Goal: Information Seeking & Learning: Learn about a topic

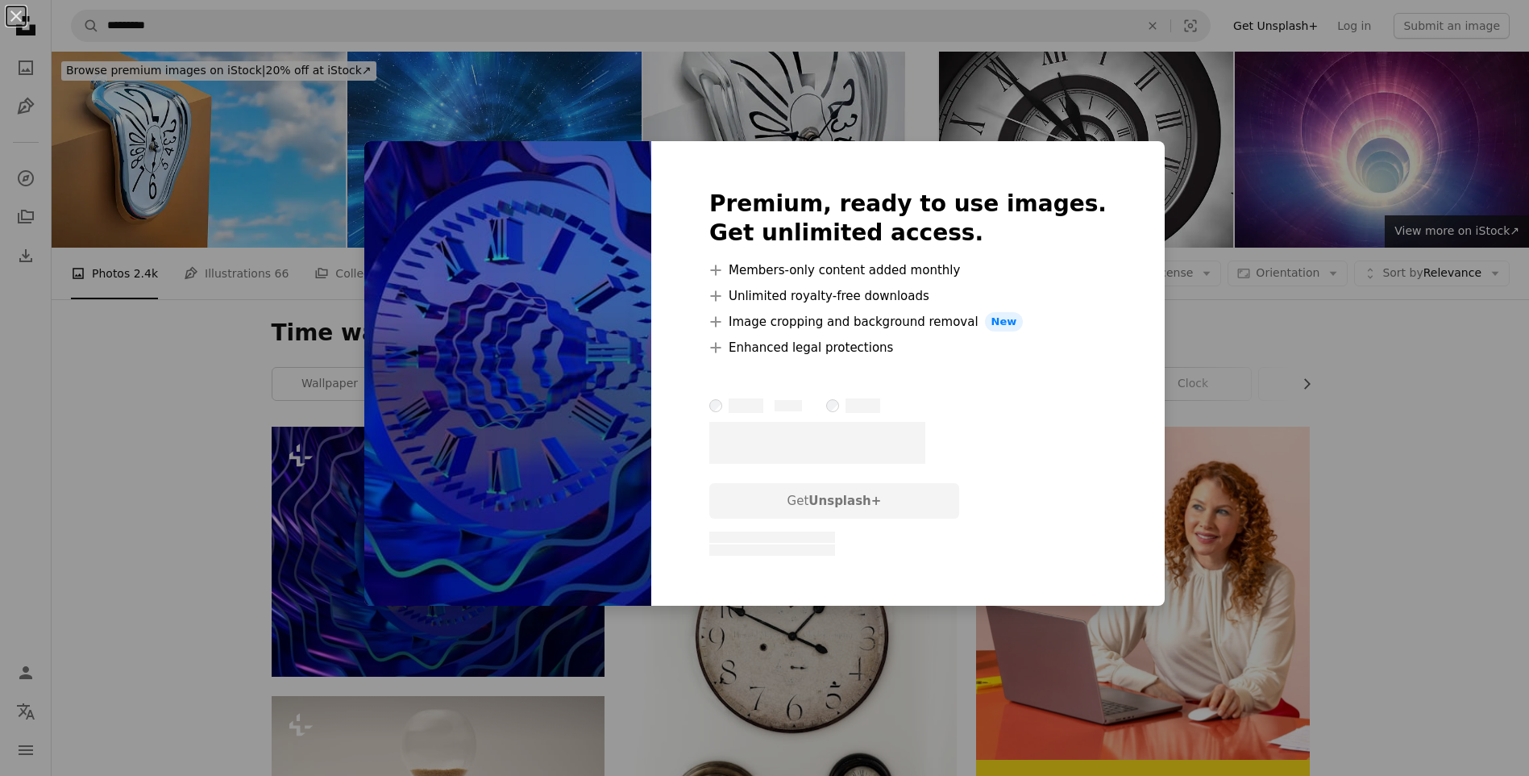
scroll to position [177, 0]
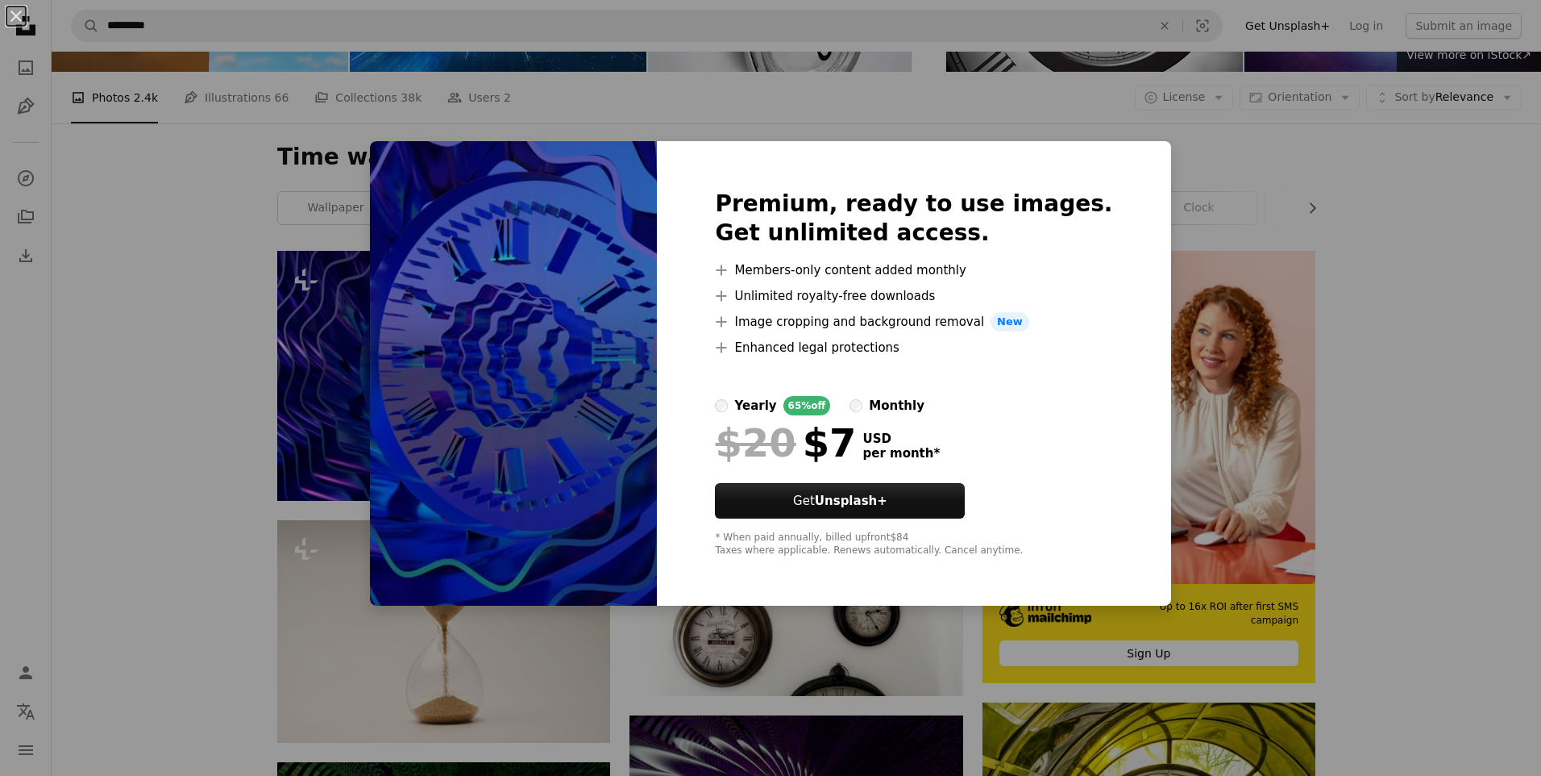
click at [232, 329] on div "An X shape Premium, ready to use images. Get unlimited access. A plus sign Memb…" at bounding box center [770, 388] width 1541 height 776
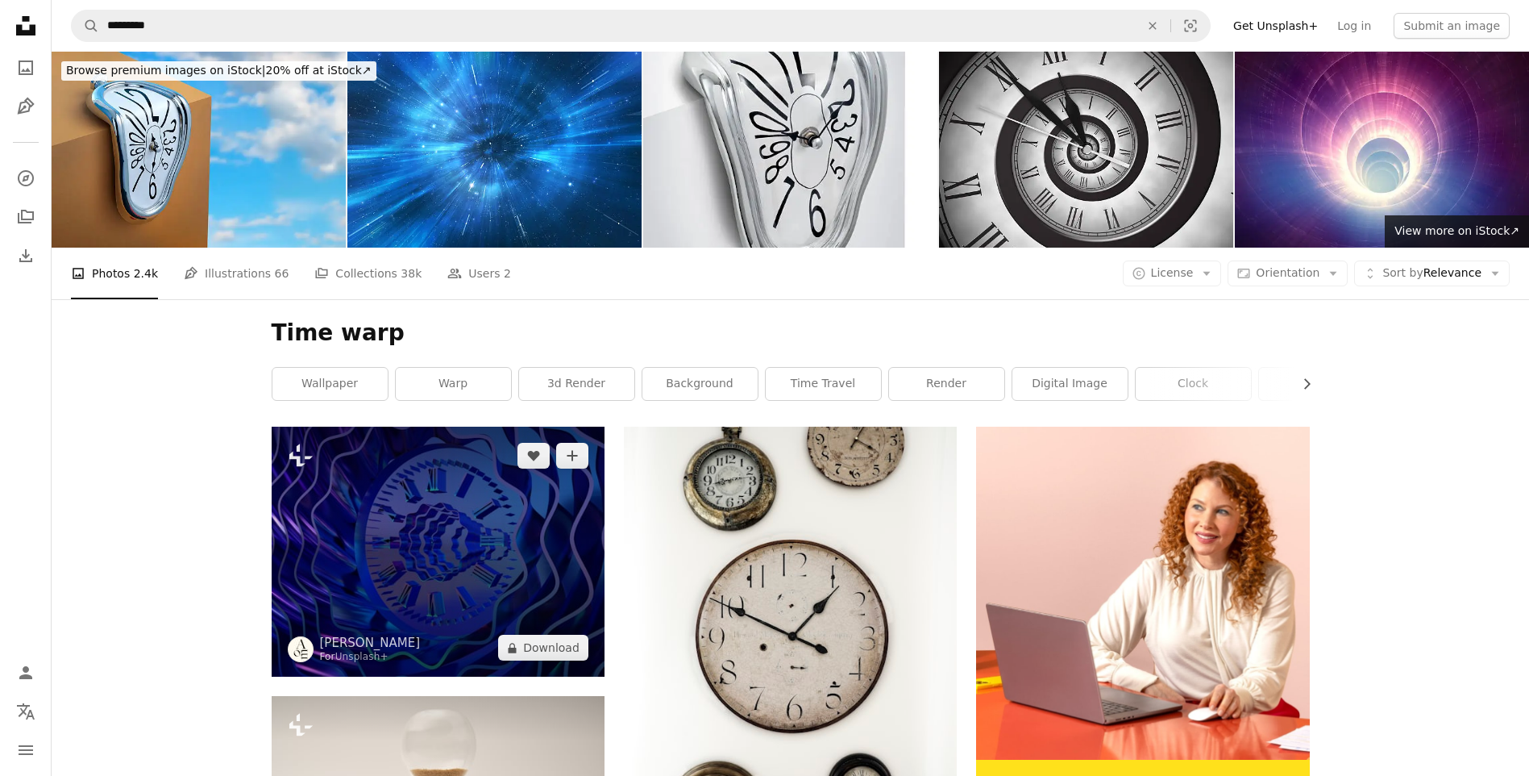
click at [454, 523] on img at bounding box center [438, 551] width 333 height 250
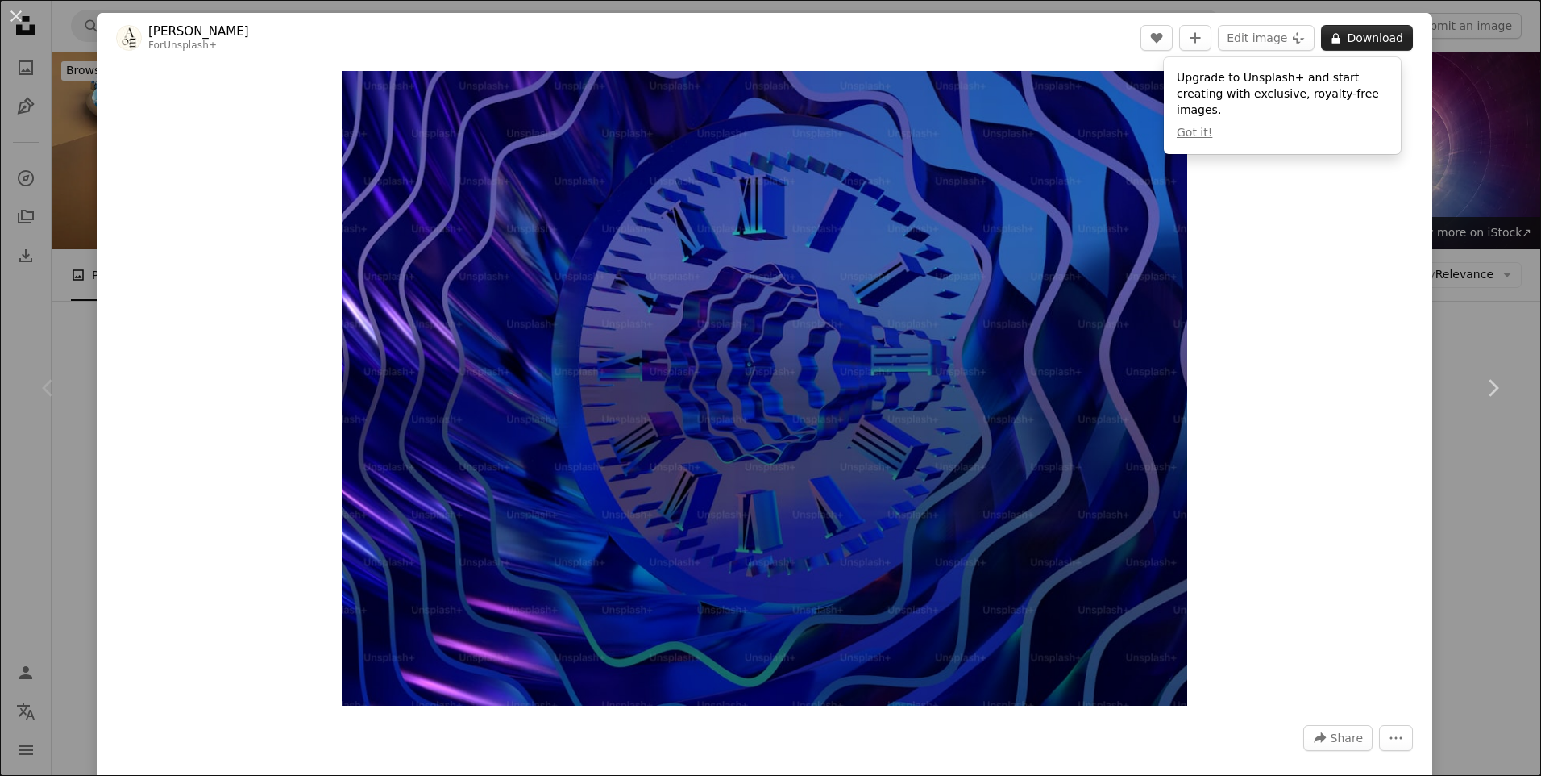
click at [1354, 35] on button "A lock Download" at bounding box center [1367, 38] width 92 height 26
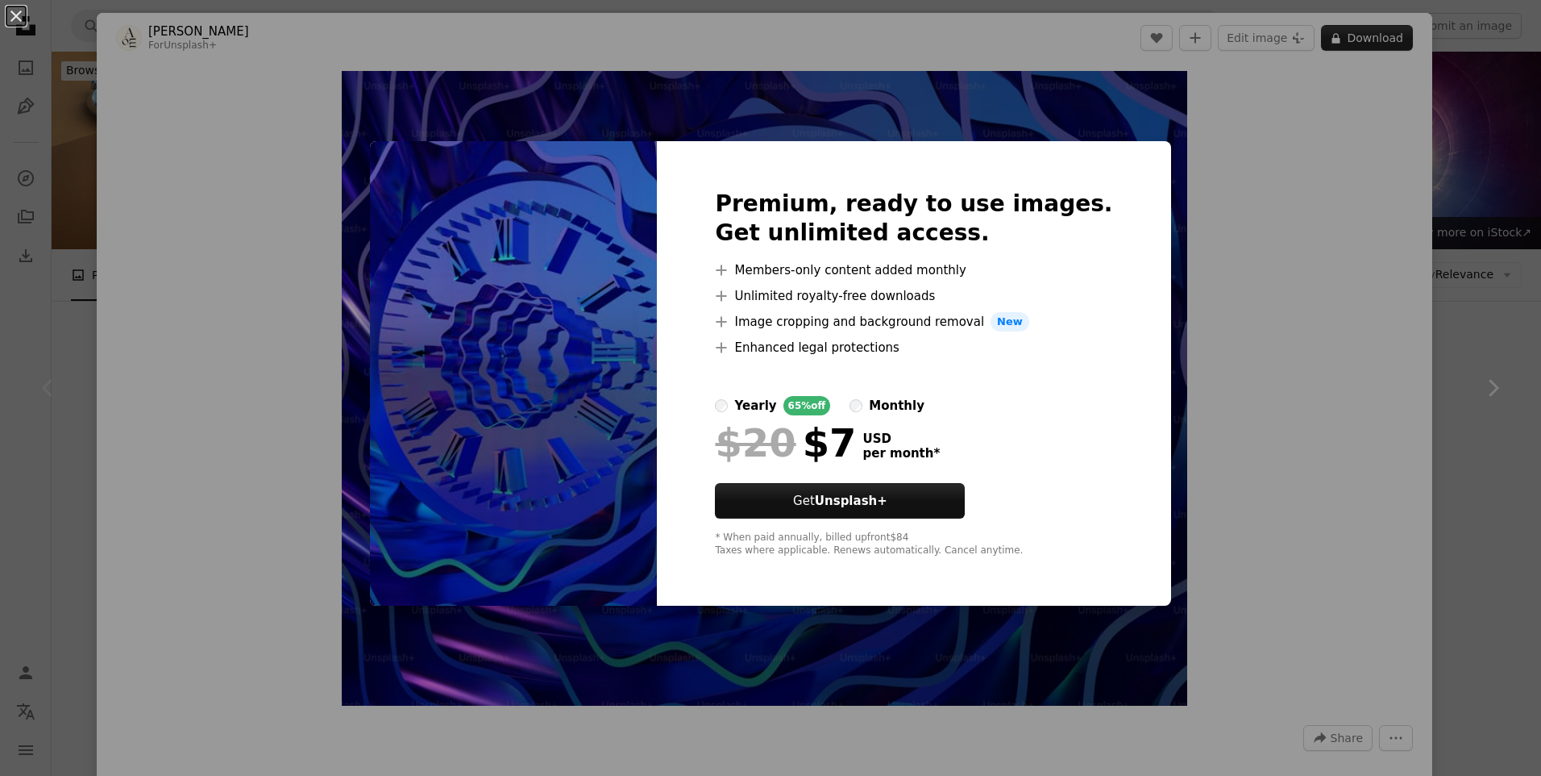
click at [1354, 35] on div "An X shape Premium, ready to use images. Get unlimited access. A plus sign Memb…" at bounding box center [770, 388] width 1541 height 776
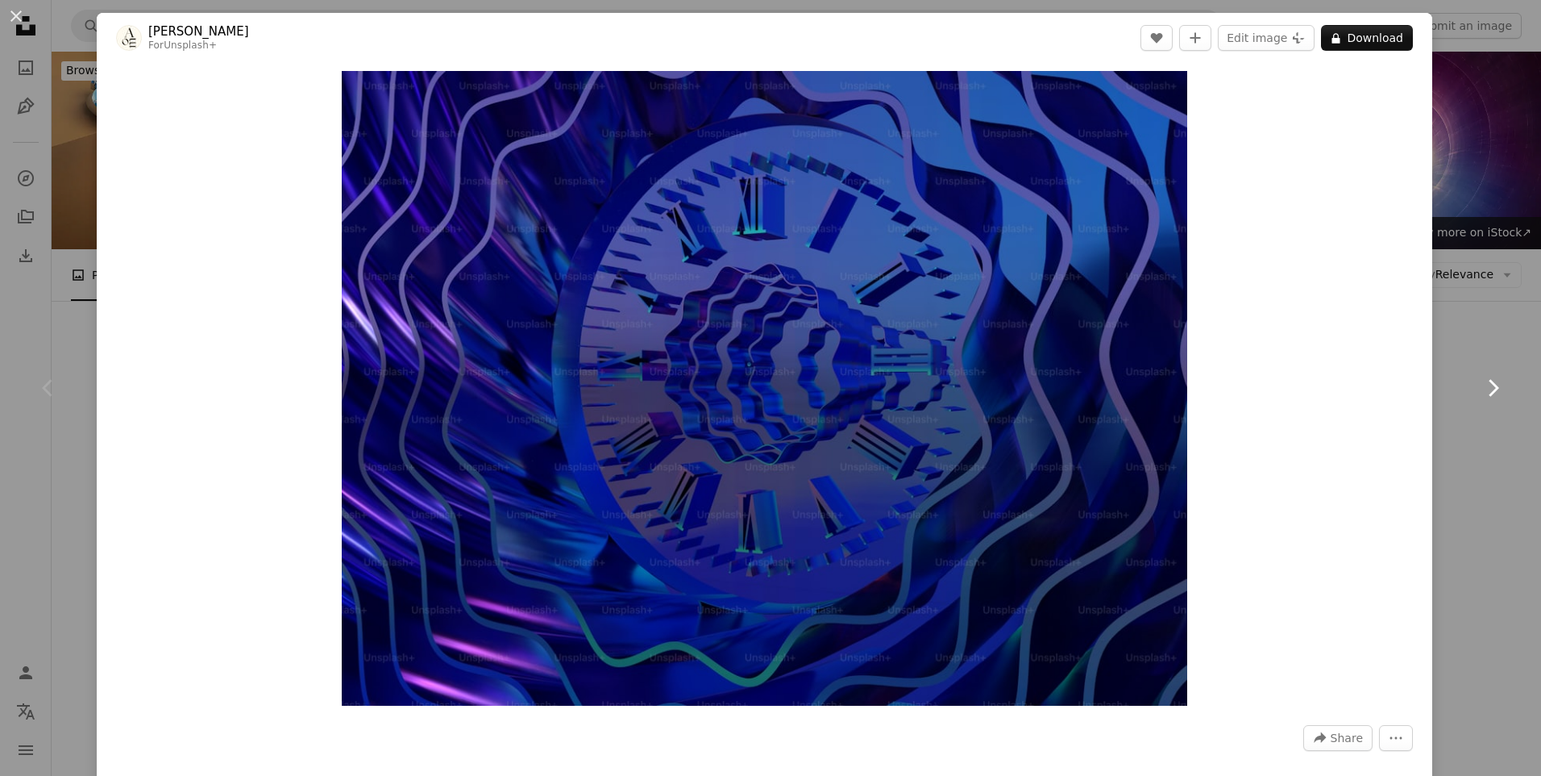
click at [1453, 414] on link "Chevron right" at bounding box center [1493, 387] width 97 height 155
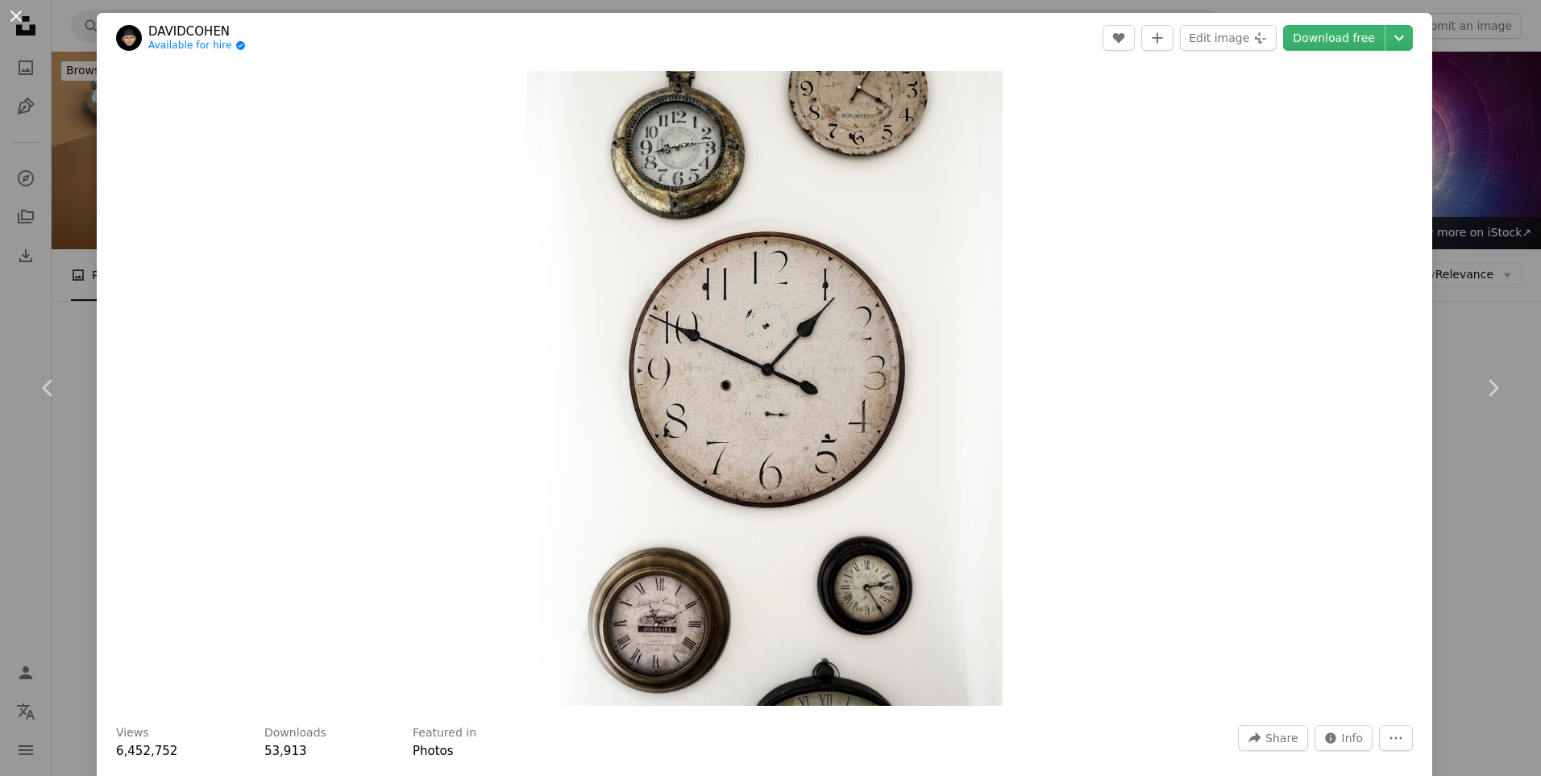
click at [19, 16] on button "An X shape" at bounding box center [15, 15] width 19 height 19
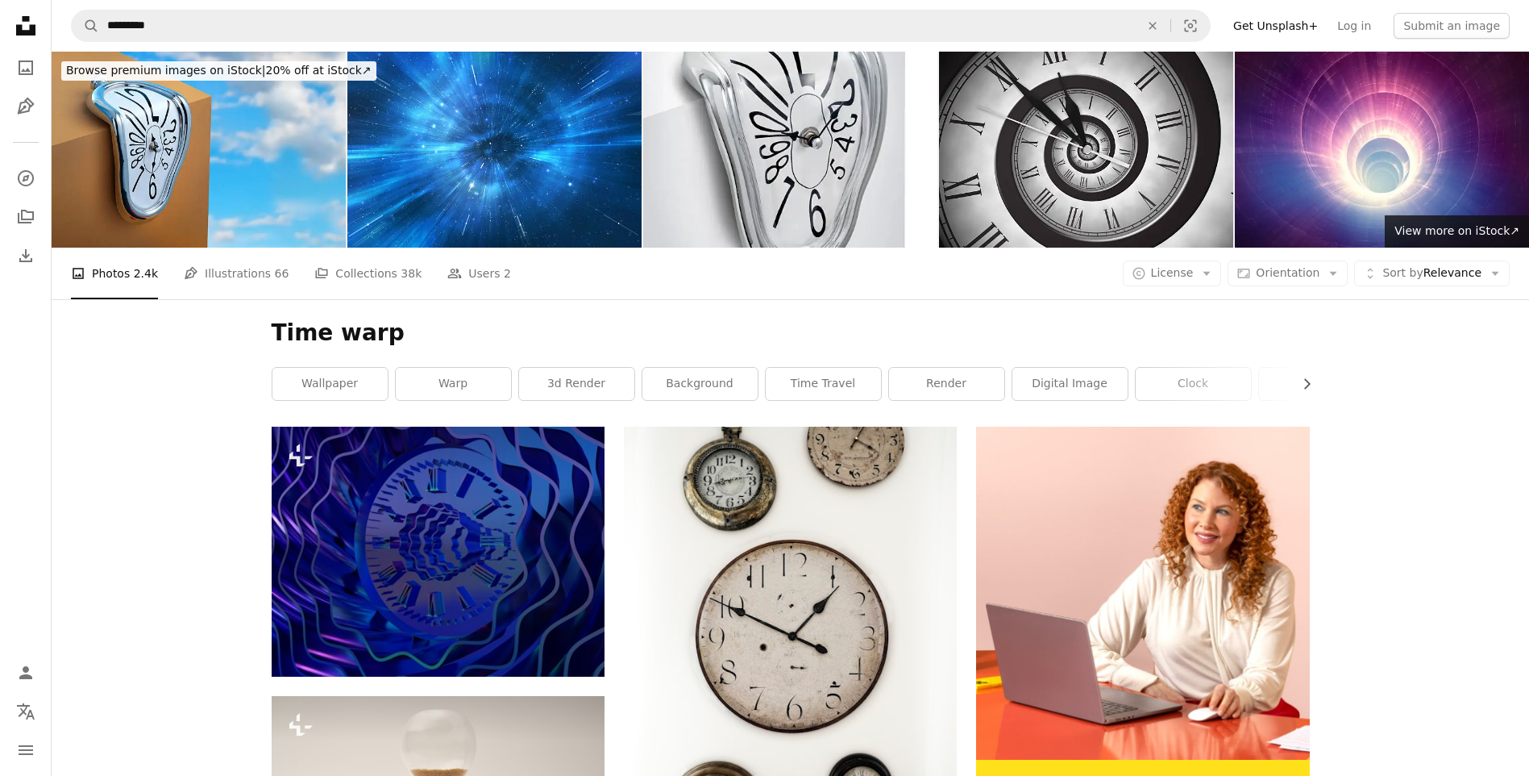
click at [1293, 25] on link "Get Unsplash+" at bounding box center [1276, 26] width 104 height 26
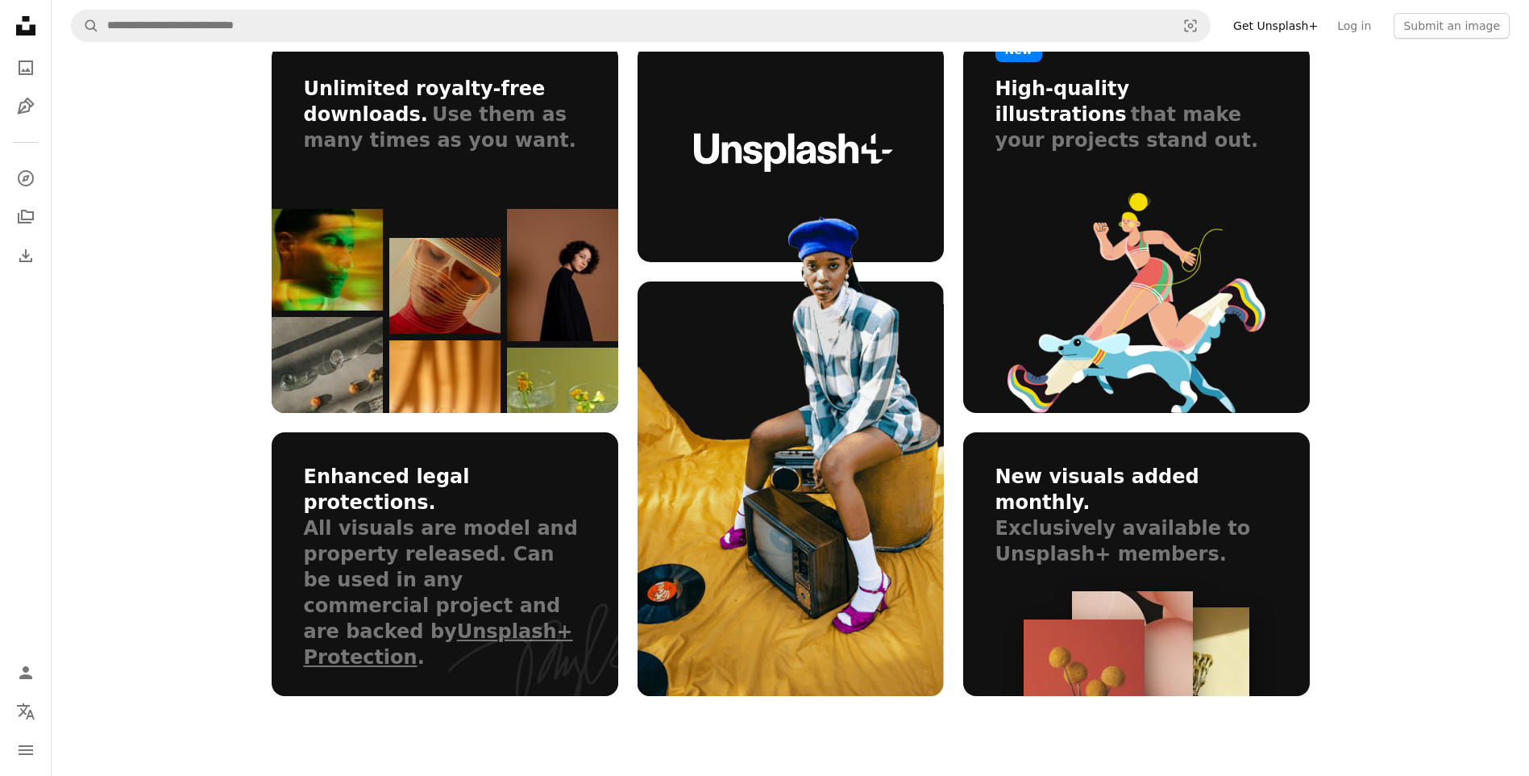
scroll to position [967, 0]
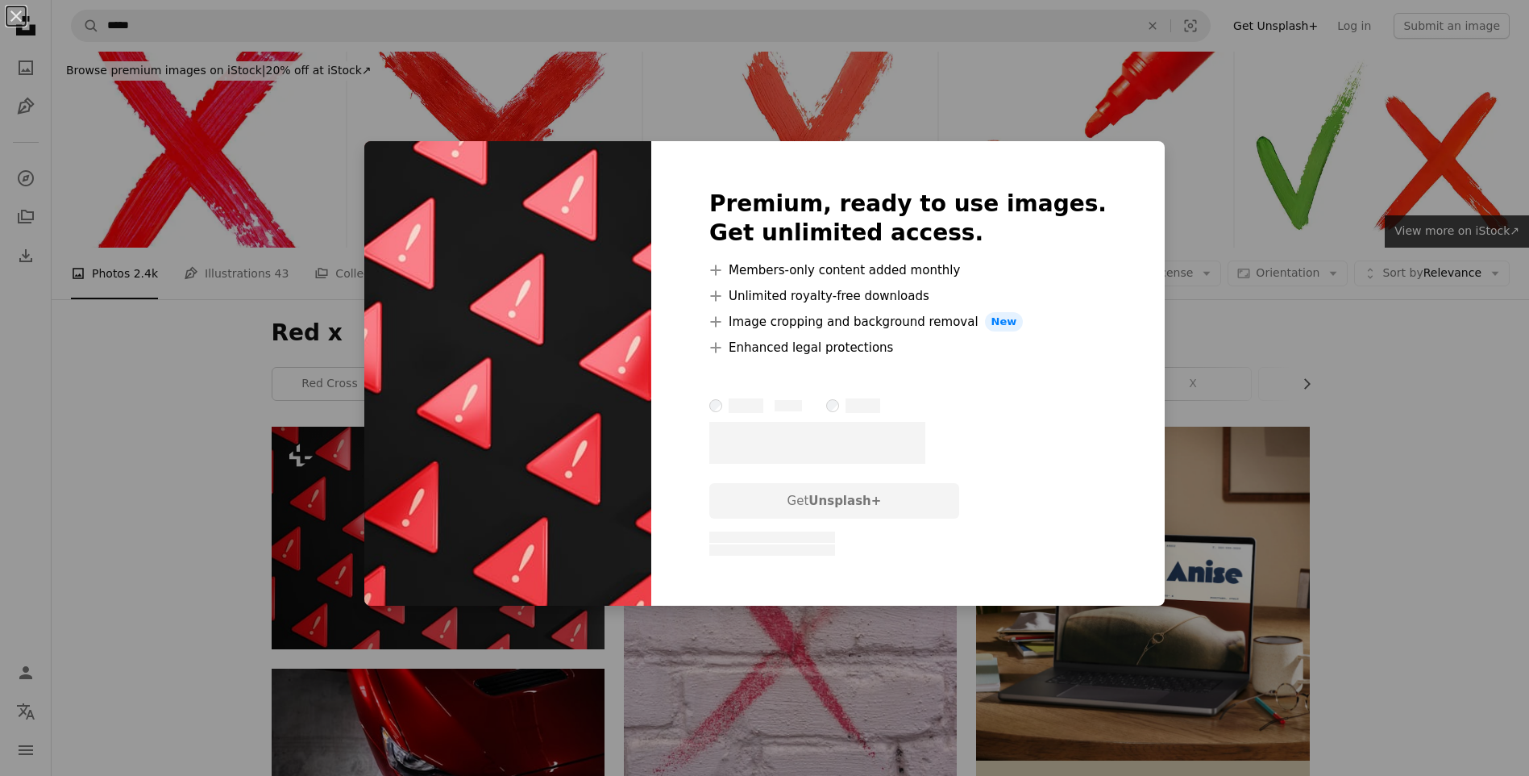
scroll to position [81, 0]
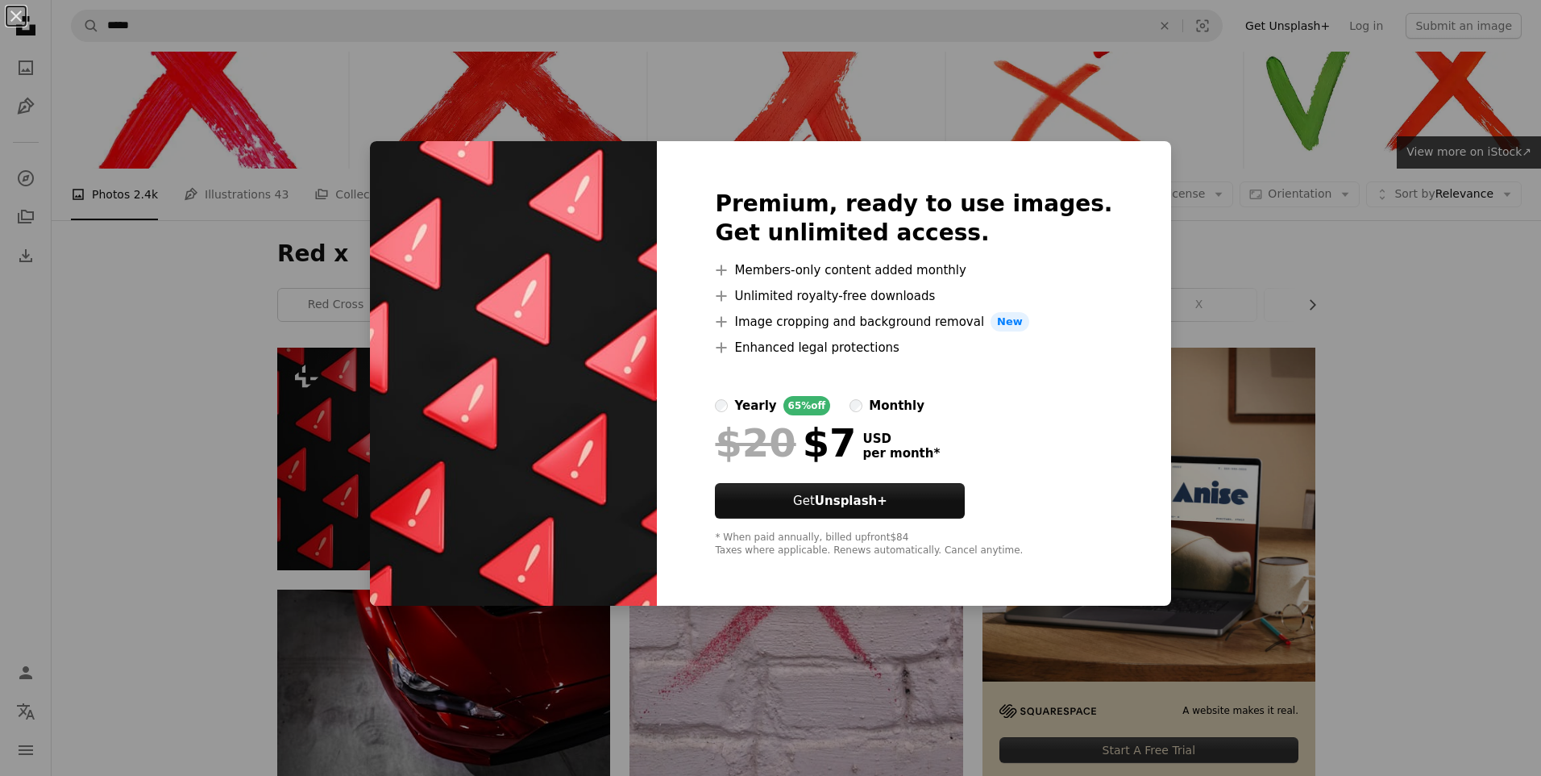
click at [1464, 398] on div "An X shape Premium, ready to use images. Get unlimited access. A plus sign Memb…" at bounding box center [770, 388] width 1541 height 776
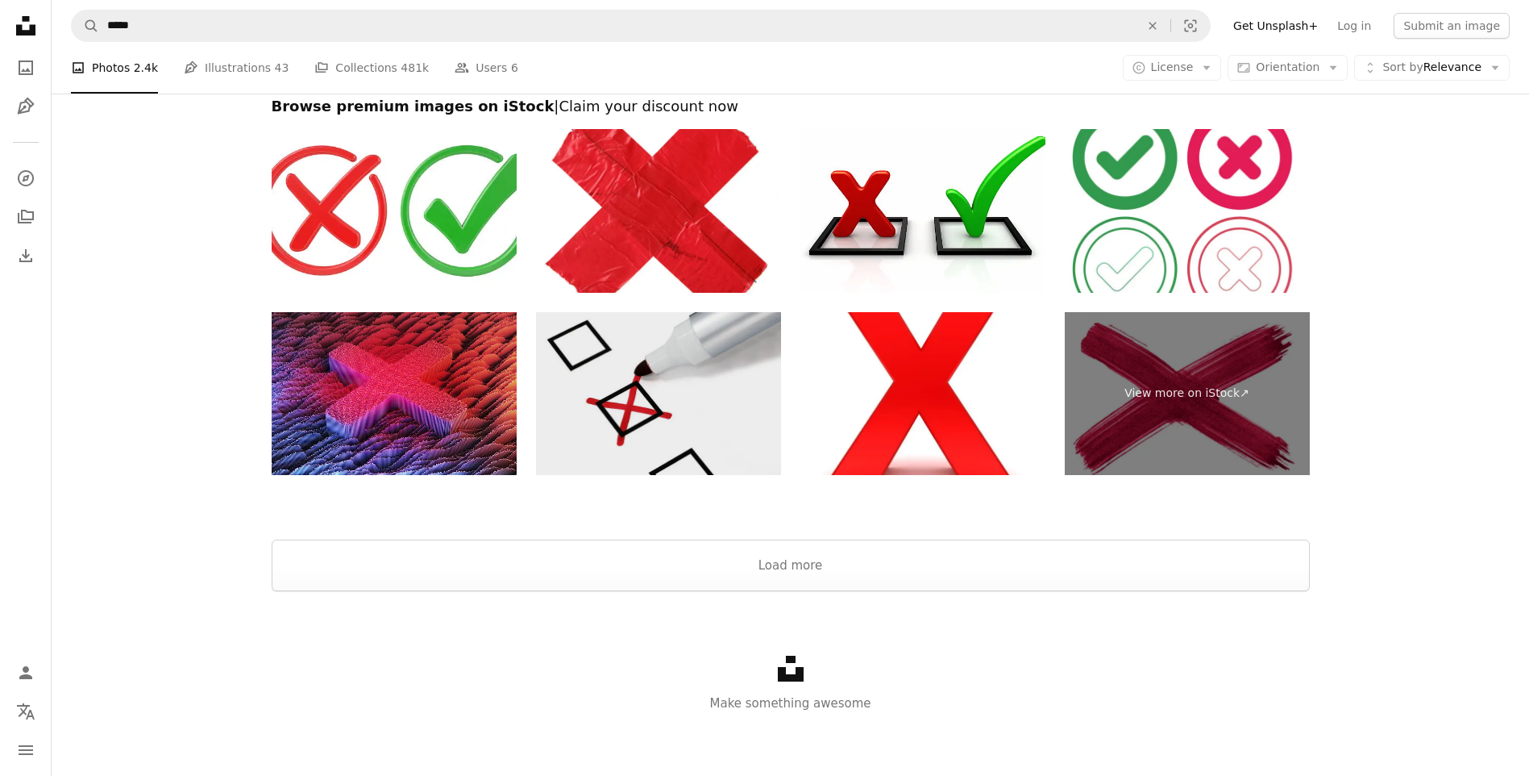
scroll to position [3129, 0]
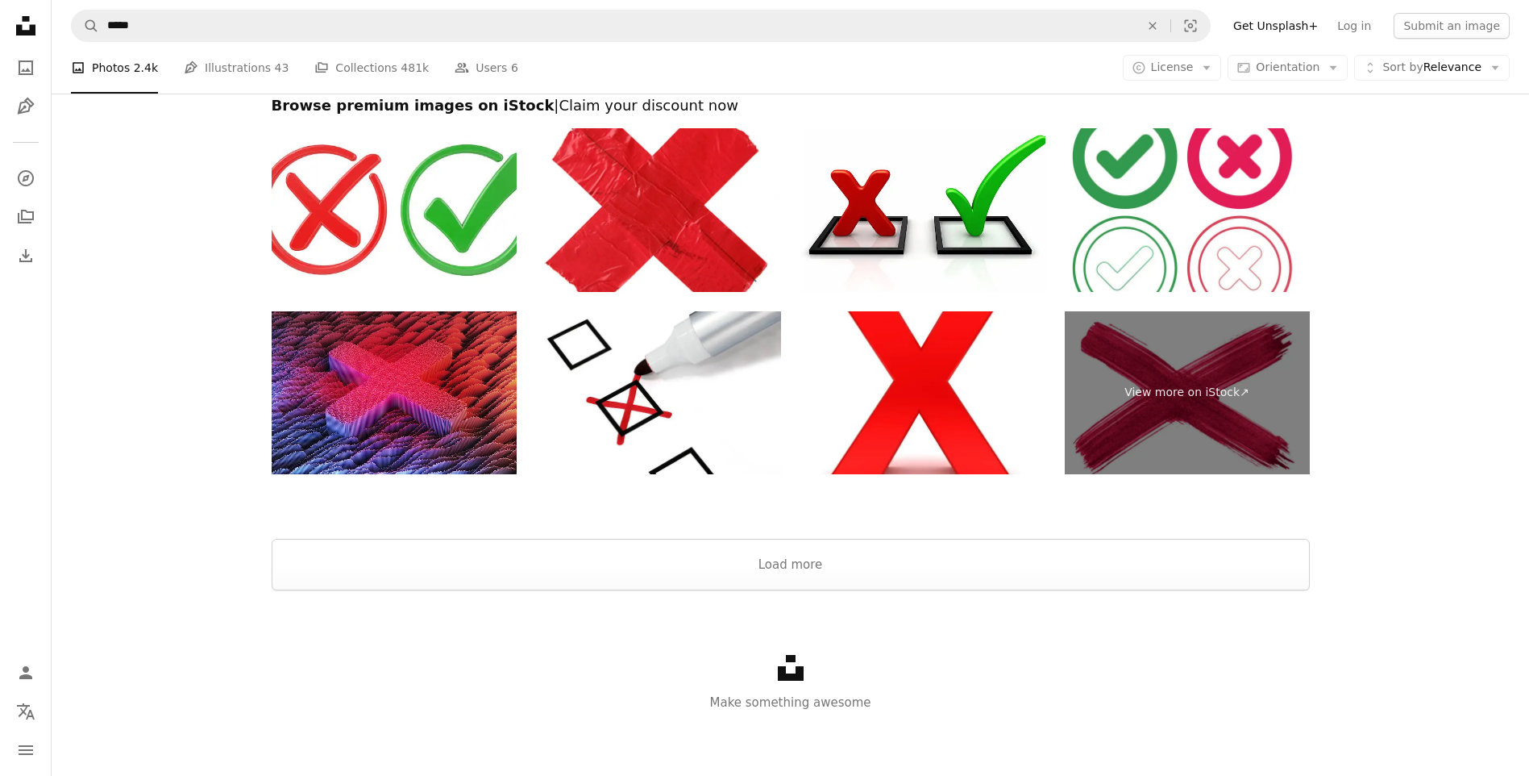
click at [797, 676] on icon at bounding box center [791, 668] width 26 height 26
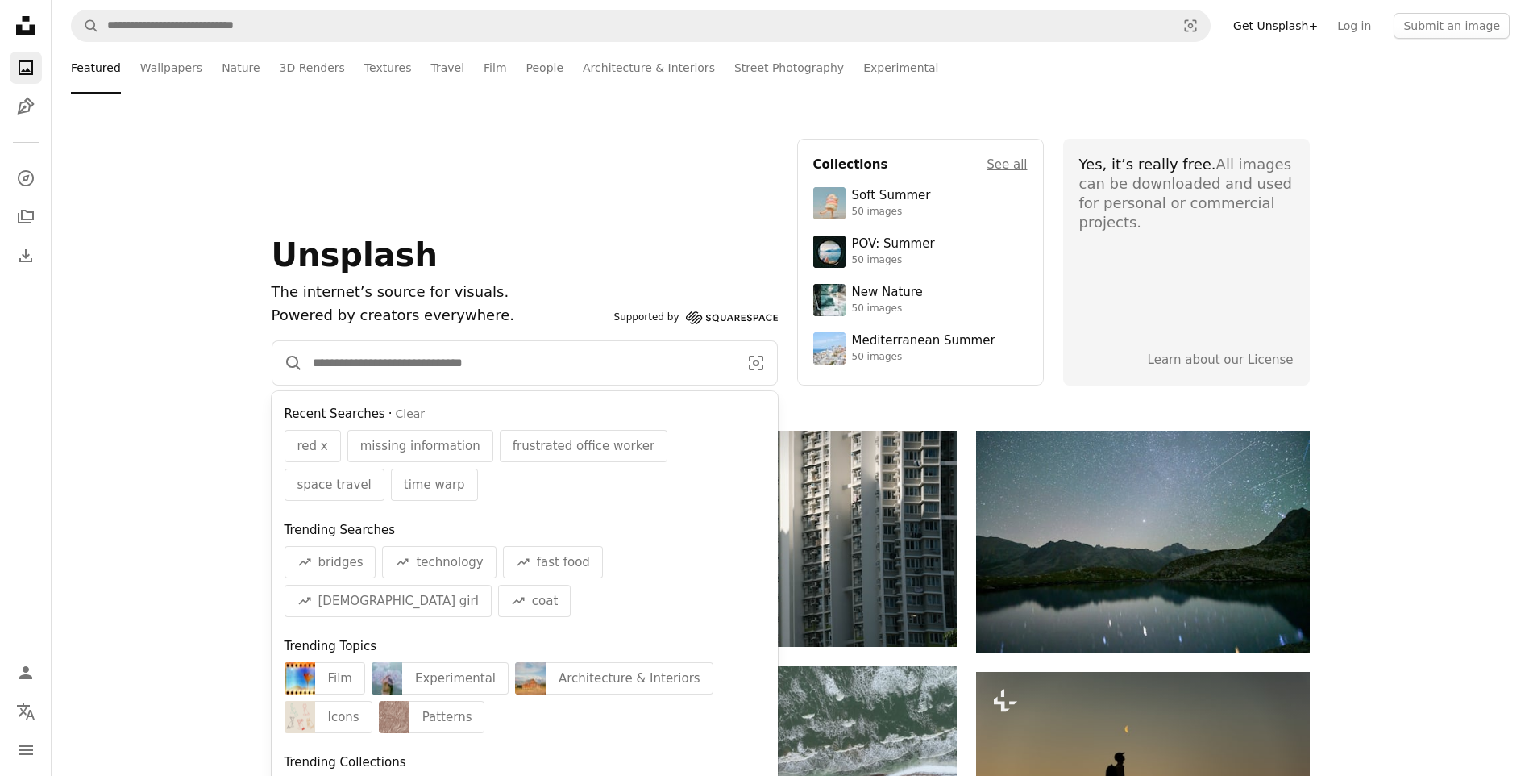
click at [458, 362] on input "Find visuals sitewide" at bounding box center [519, 363] width 432 height 44
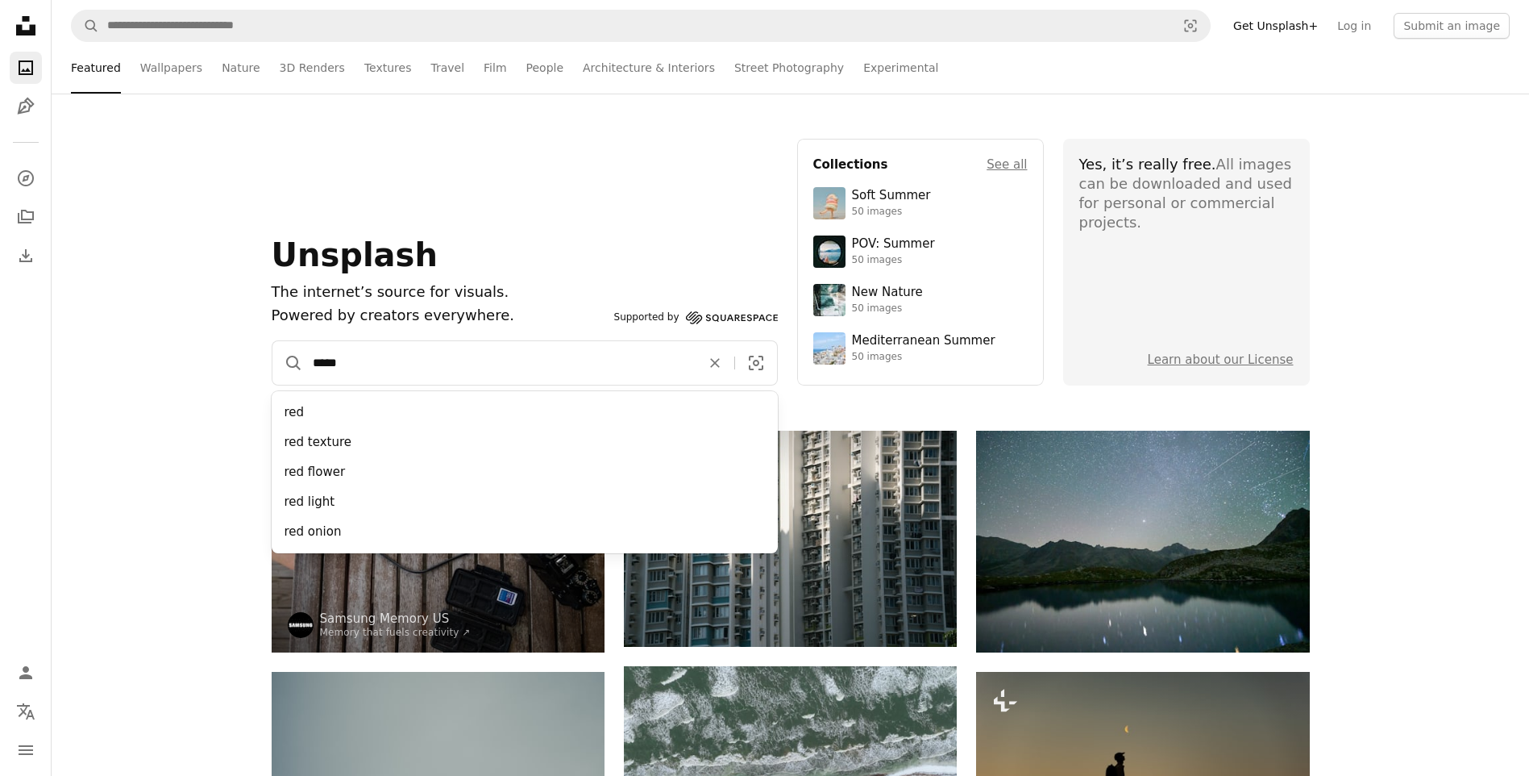
type input "*****"
click at [272, 341] on button "A magnifying glass" at bounding box center [287, 363] width 31 height 44
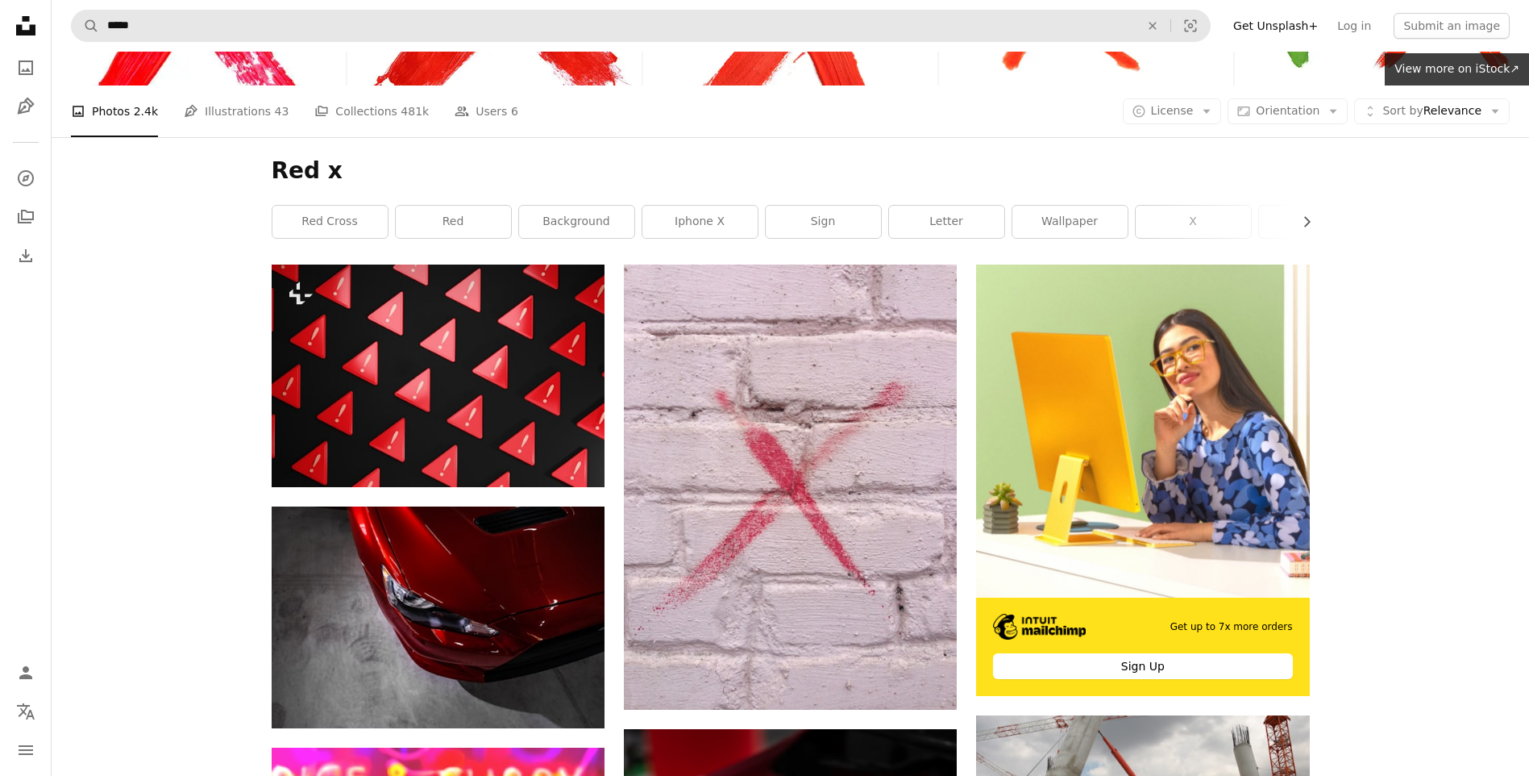
scroll to position [161, 0]
